Goal: Navigation & Orientation: Find specific page/section

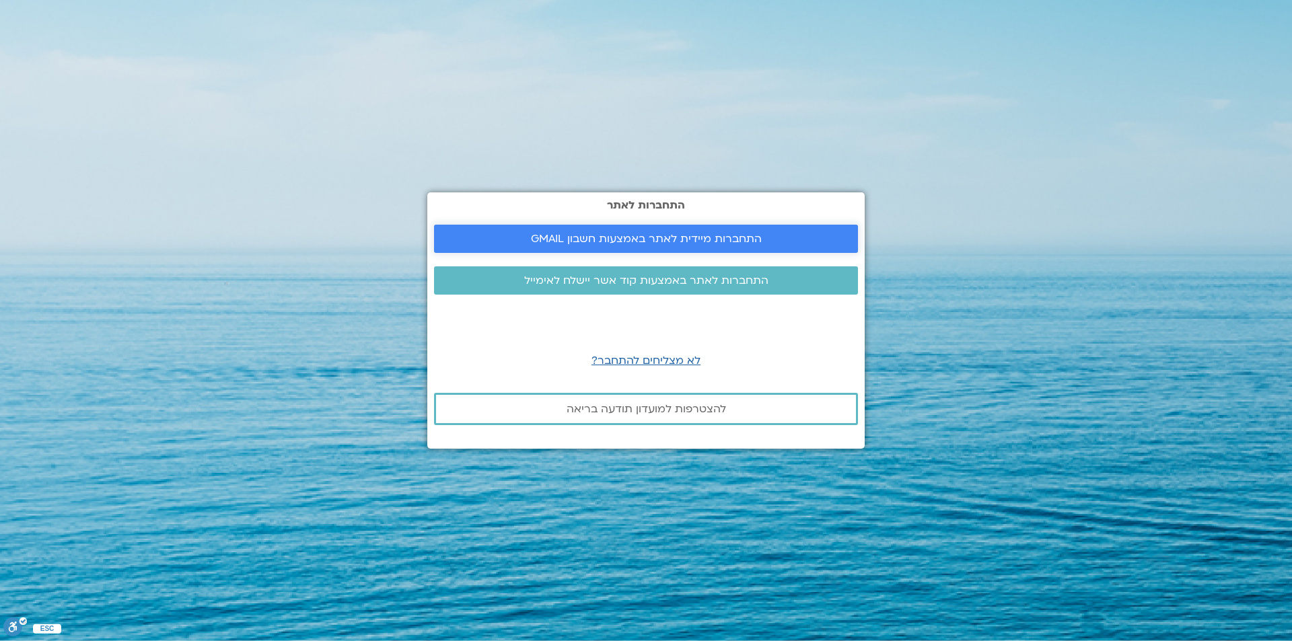
click at [683, 238] on span "התחברות מיידית לאתר באמצעות חשבון GMAIL" at bounding box center [646, 239] width 231 height 12
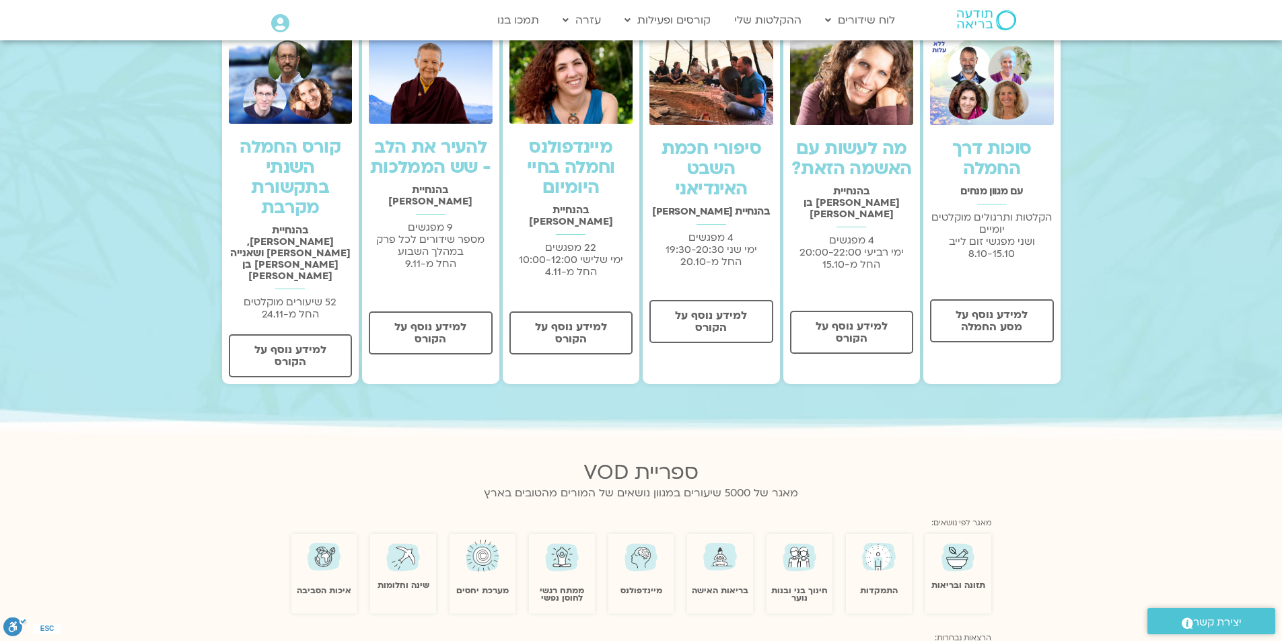
scroll to position [471, 0]
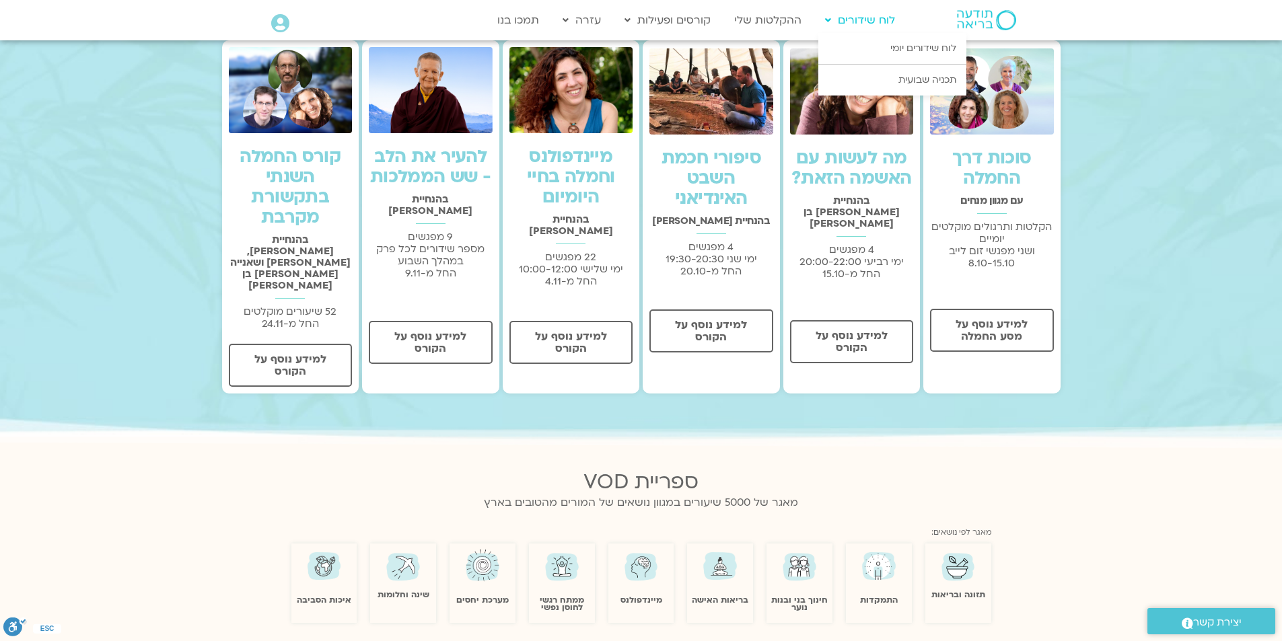
click at [827, 20] on icon at bounding box center [828, 19] width 6 height 9
click at [898, 52] on link "לוח שידורים יומי" at bounding box center [892, 48] width 148 height 31
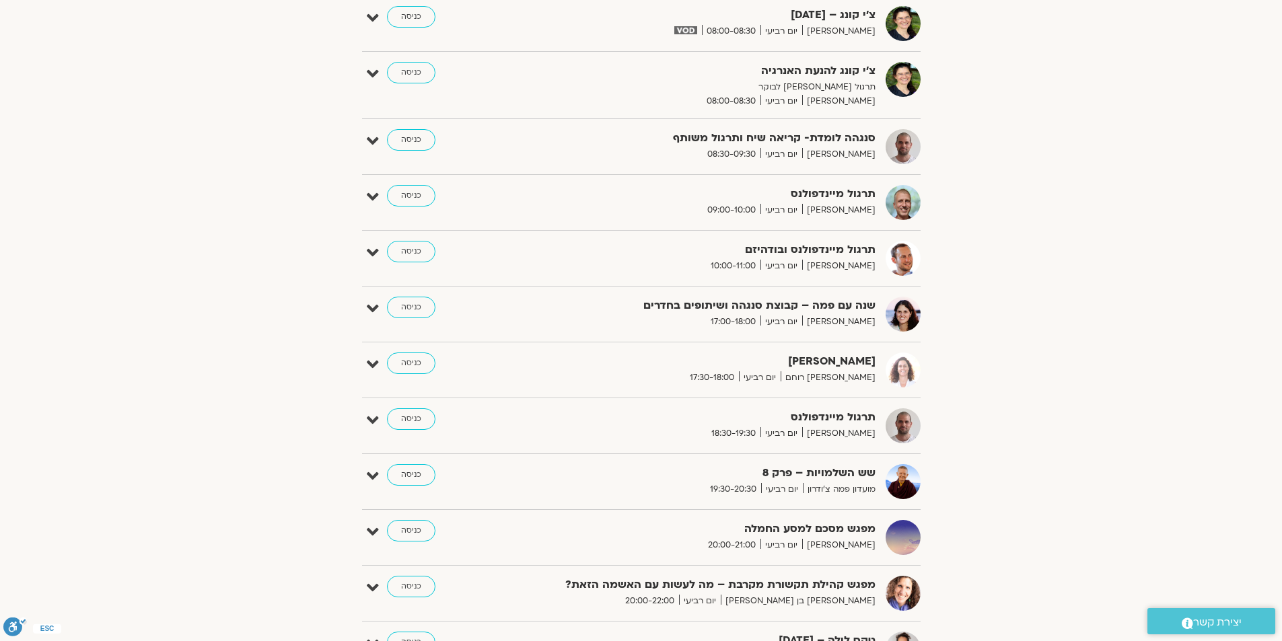
scroll to position [807, 0]
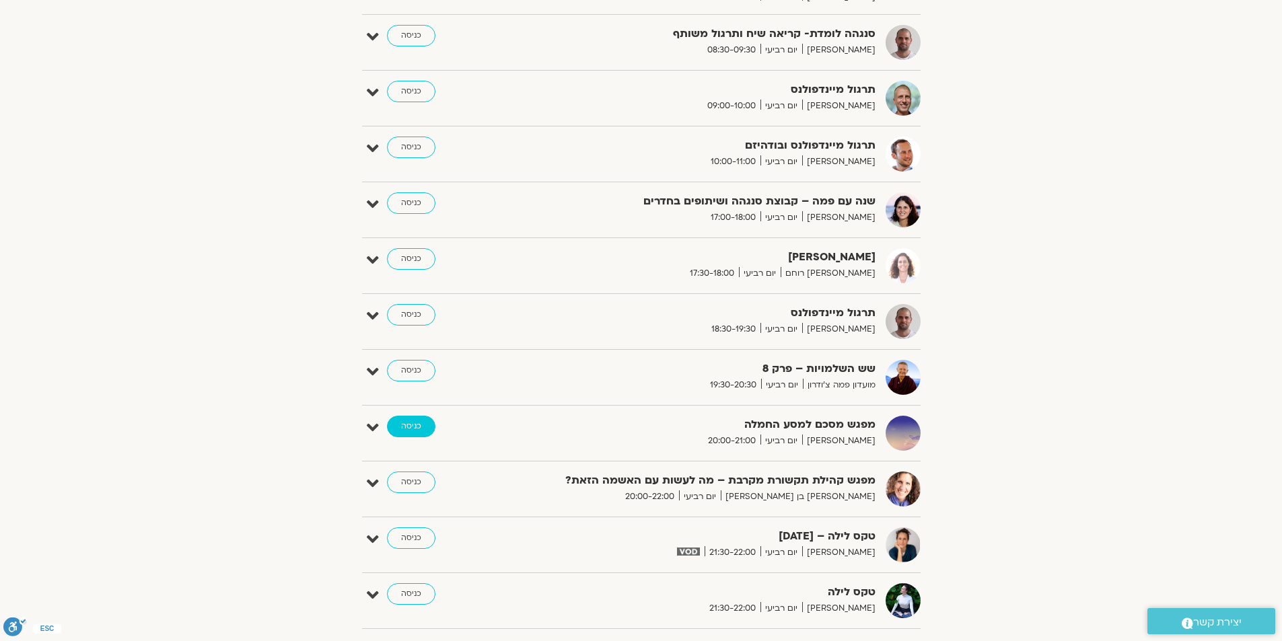
click at [416, 427] on link "כניסה" at bounding box center [411, 427] width 48 height 22
